Goal: Task Accomplishment & Management: Manage account settings

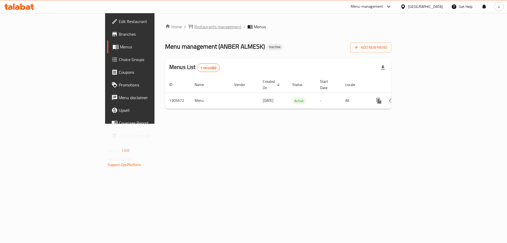
click at [194, 26] on span "Restaurants management" at bounding box center [217, 26] width 47 height 6
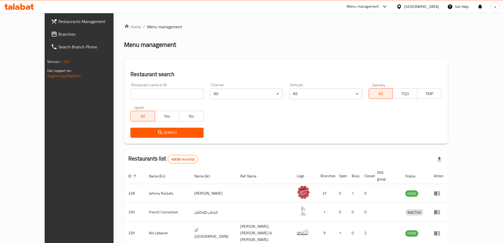
click at [407, 10] on div "[GEOGRAPHIC_DATA]" at bounding box center [417, 6] width 51 height 13
click at [421, 3] on div "[GEOGRAPHIC_DATA]" at bounding box center [417, 6] width 51 height 13
click at [410, 10] on div "[GEOGRAPHIC_DATA]" at bounding box center [417, 6] width 51 height 13
click at [406, 8] on div "[GEOGRAPHIC_DATA]" at bounding box center [421, 7] width 35 height 6
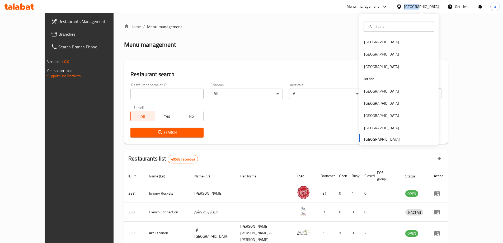
click at [406, 8] on div "[GEOGRAPHIC_DATA]" at bounding box center [421, 7] width 35 height 6
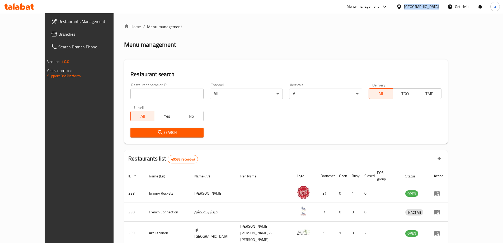
click at [406, 8] on div "[GEOGRAPHIC_DATA]" at bounding box center [421, 7] width 35 height 6
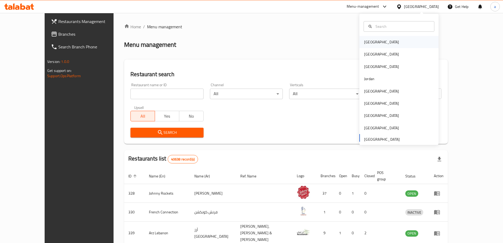
click at [375, 41] on div "[GEOGRAPHIC_DATA]" at bounding box center [381, 42] width 43 height 12
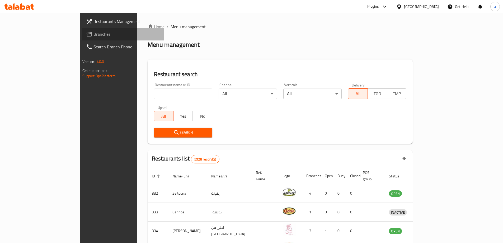
click at [93, 35] on span "Branches" at bounding box center [126, 34] width 66 height 6
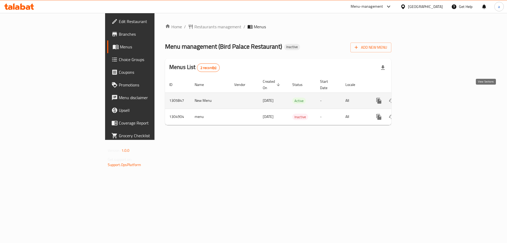
click at [420, 97] on icon "enhanced table" at bounding box center [417, 100] width 6 height 6
